Goal: Transaction & Acquisition: Book appointment/travel/reservation

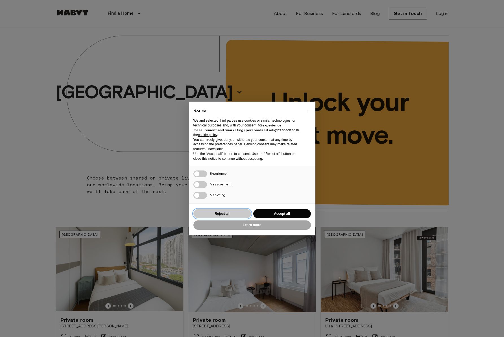
click at [231, 216] on button "Reject all" at bounding box center [222, 213] width 58 height 9
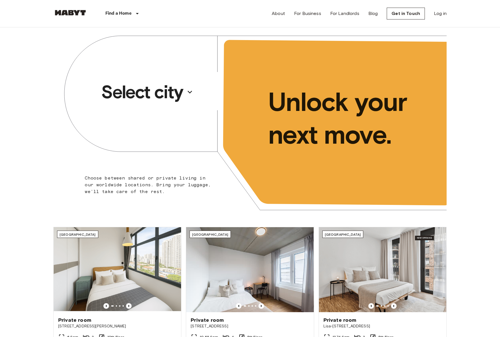
click at [150, 89] on p "Select city" at bounding box center [142, 92] width 82 height 23
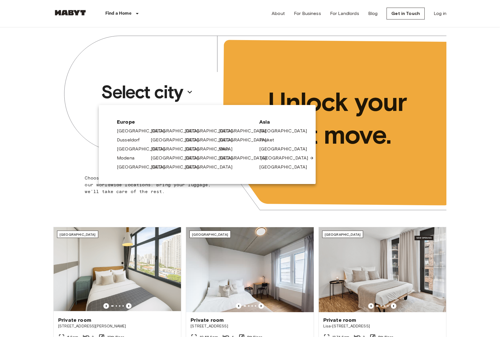
click at [273, 157] on link "[GEOGRAPHIC_DATA]" at bounding box center [287, 158] width 54 height 7
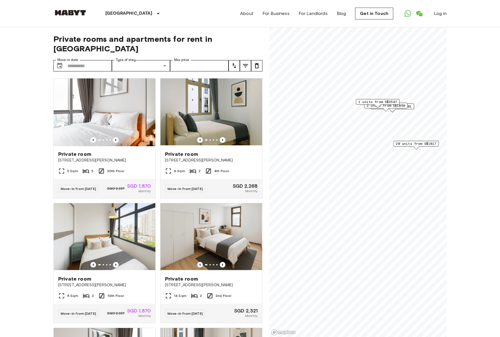
click at [378, 103] on span "1 units from S$2547" at bounding box center [377, 101] width 38 height 5
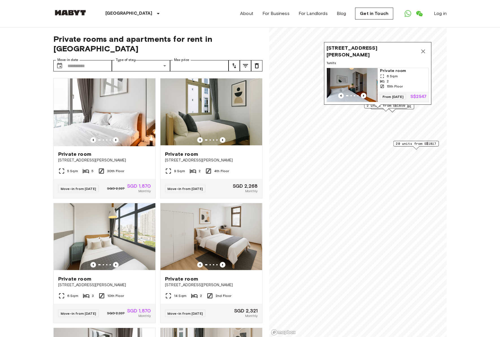
click at [388, 106] on div "[STREET_ADDRESS][PERSON_NAME] 1 units Private room 6 Sqm 2 15th Floor From [DAT…" at bounding box center [377, 75] width 107 height 66
click at [386, 110] on div "Map marker" at bounding box center [386, 109] width 6 height 3
click at [424, 48] on icon "Map marker" at bounding box center [423, 51] width 7 height 7
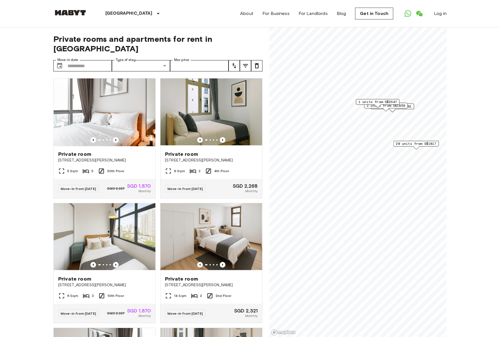
click at [403, 106] on span "2 units from S$1859" at bounding box center [386, 105] width 38 height 5
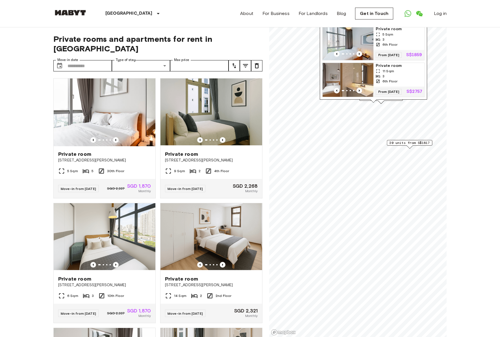
click at [395, 143] on span "20 units from S$1817" at bounding box center [409, 142] width 40 height 5
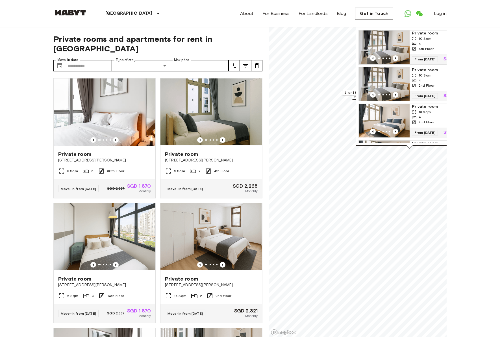
click at [346, 93] on span "1 units from S$2547" at bounding box center [363, 92] width 38 height 5
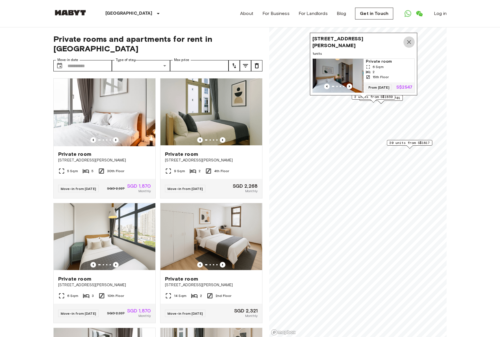
click at [407, 39] on icon "Map marker" at bounding box center [409, 42] width 7 height 7
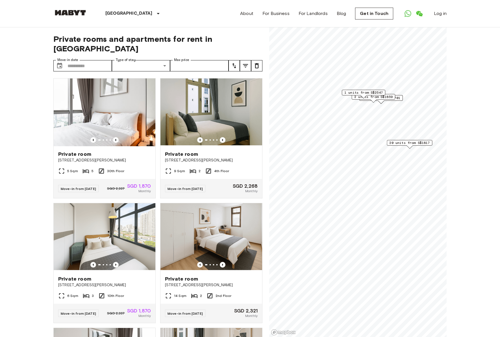
click at [400, 100] on span "2 units from S$1701" at bounding box center [381, 97] width 38 height 5
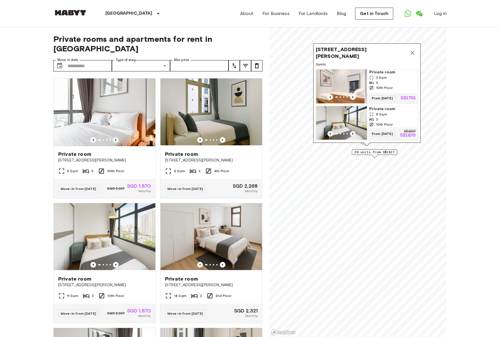
click at [352, 133] on icon "Previous image" at bounding box center [352, 134] width 1 height 2
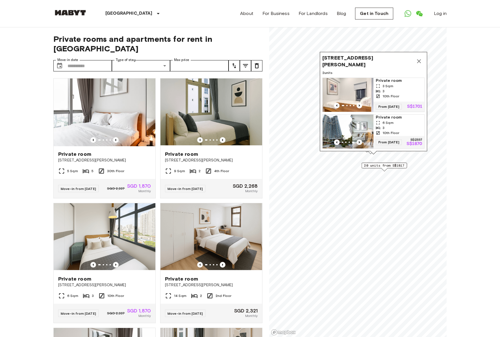
click at [352, 126] on img "Map marker" at bounding box center [377, 132] width 51 height 34
click at [417, 59] on icon "Map marker" at bounding box center [419, 61] width 4 height 4
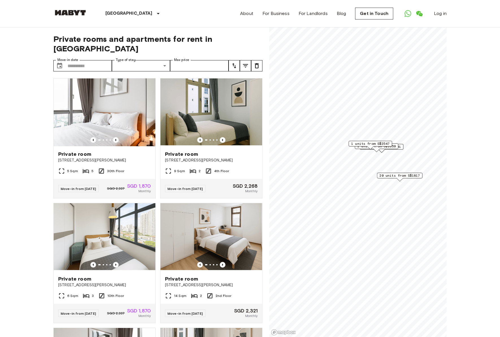
click at [411, 177] on span "20 units from S$1817" at bounding box center [399, 175] width 40 height 5
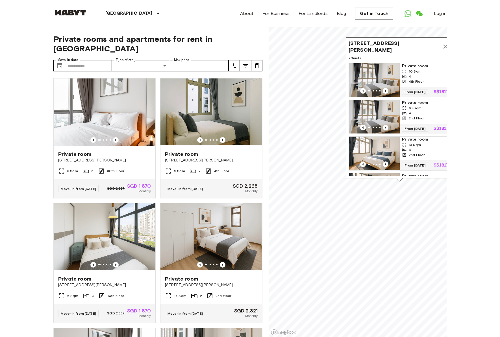
scroll to position [42, 0]
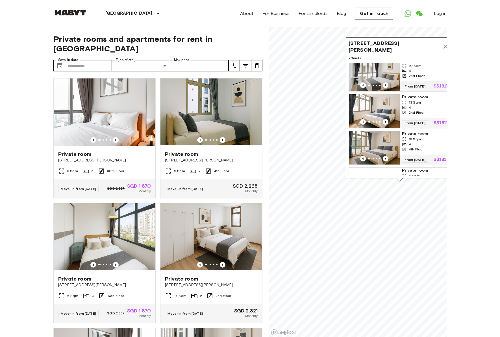
click at [425, 110] on div "4" at bounding box center [425, 107] width 46 height 5
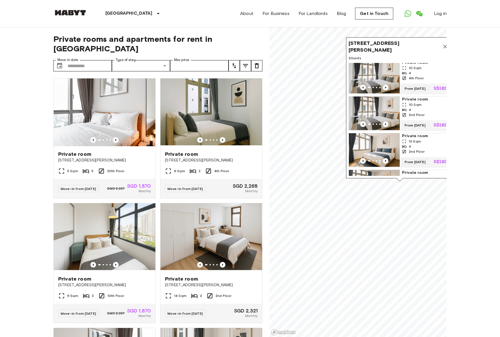
scroll to position [0, 0]
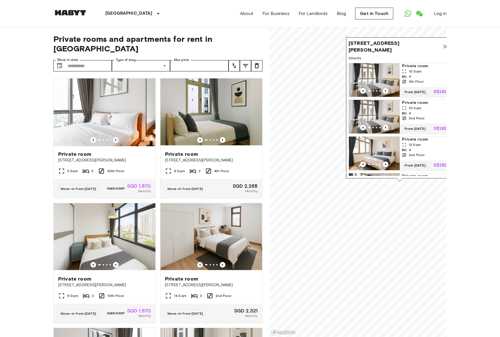
click at [442, 48] on icon "Map marker" at bounding box center [445, 46] width 7 height 7
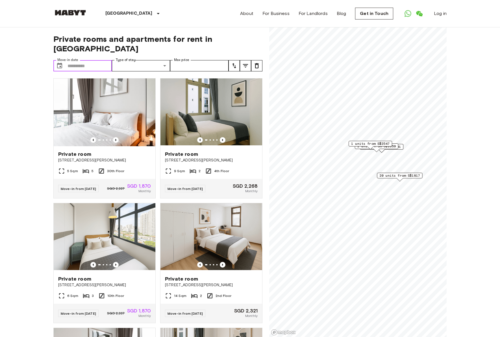
click at [91, 60] on input "Move-in date" at bounding box center [90, 65] width 44 height 11
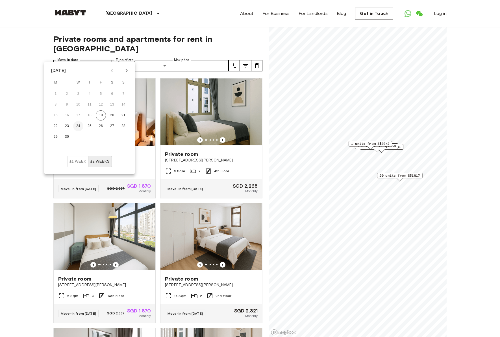
click at [79, 127] on button "24" at bounding box center [78, 126] width 10 height 10
type input "**********"
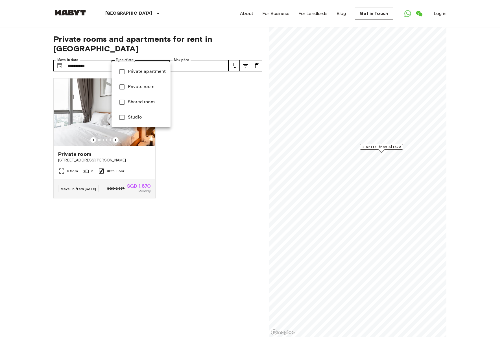
click at [139, 69] on span "Private apartment" at bounding box center [147, 71] width 38 height 7
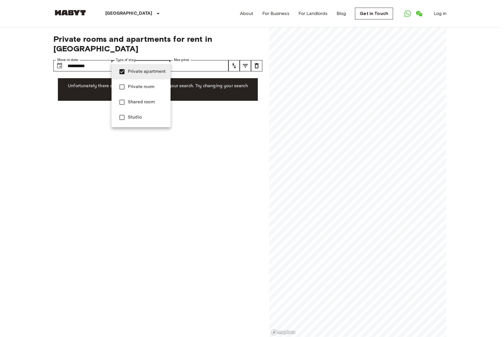
click at [132, 118] on span "Studio" at bounding box center [147, 117] width 38 height 7
click at [137, 71] on span "Private apartment" at bounding box center [147, 71] width 38 height 7
type input "******"
click at [205, 56] on div at bounding box center [252, 168] width 504 height 337
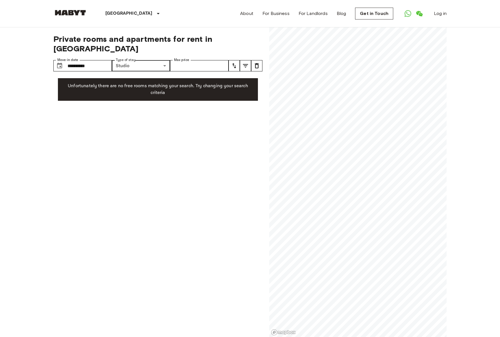
click at [134, 214] on div "**********" at bounding box center [157, 182] width 209 height 310
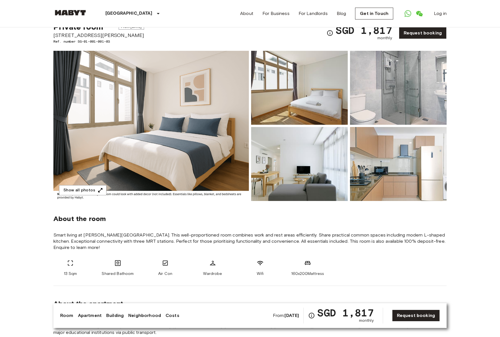
scroll to position [33, 0]
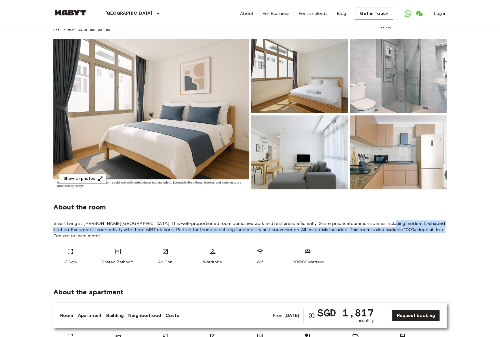
drag, startPoint x: 380, startPoint y: 224, endPoint x: 459, endPoint y: 231, distance: 78.9
click at [199, 132] on img at bounding box center [150, 114] width 195 height 150
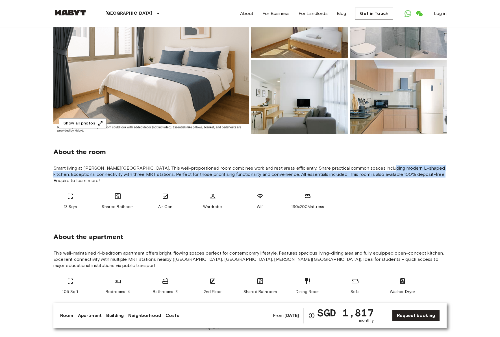
scroll to position [206, 0]
